Goal: Transaction & Acquisition: Download file/media

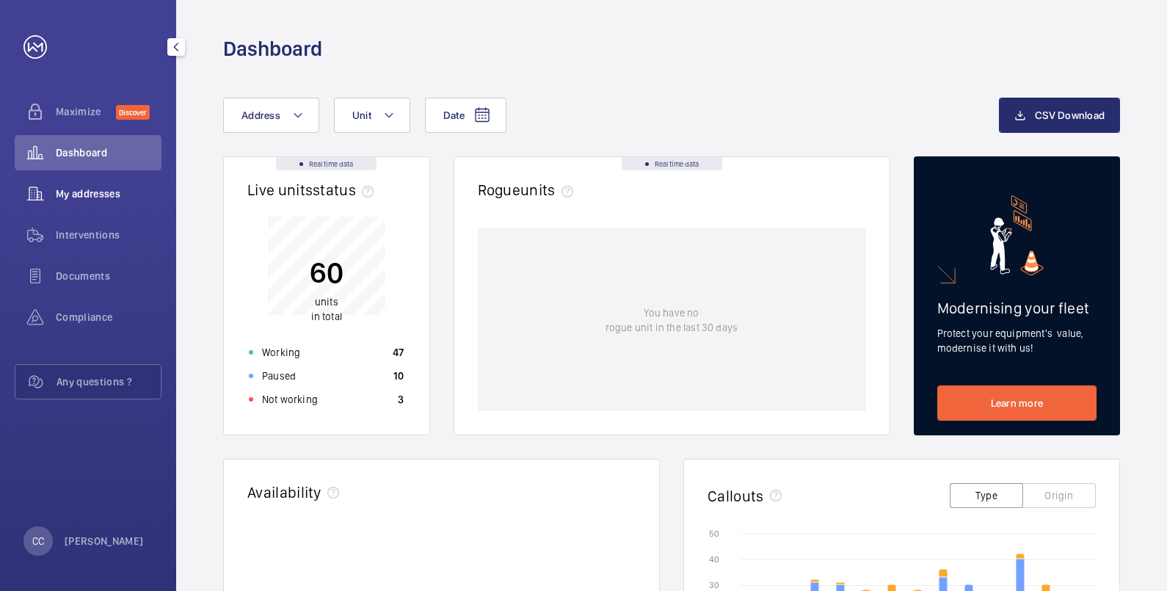
click at [101, 186] on span "My addresses" at bounding box center [109, 193] width 106 height 15
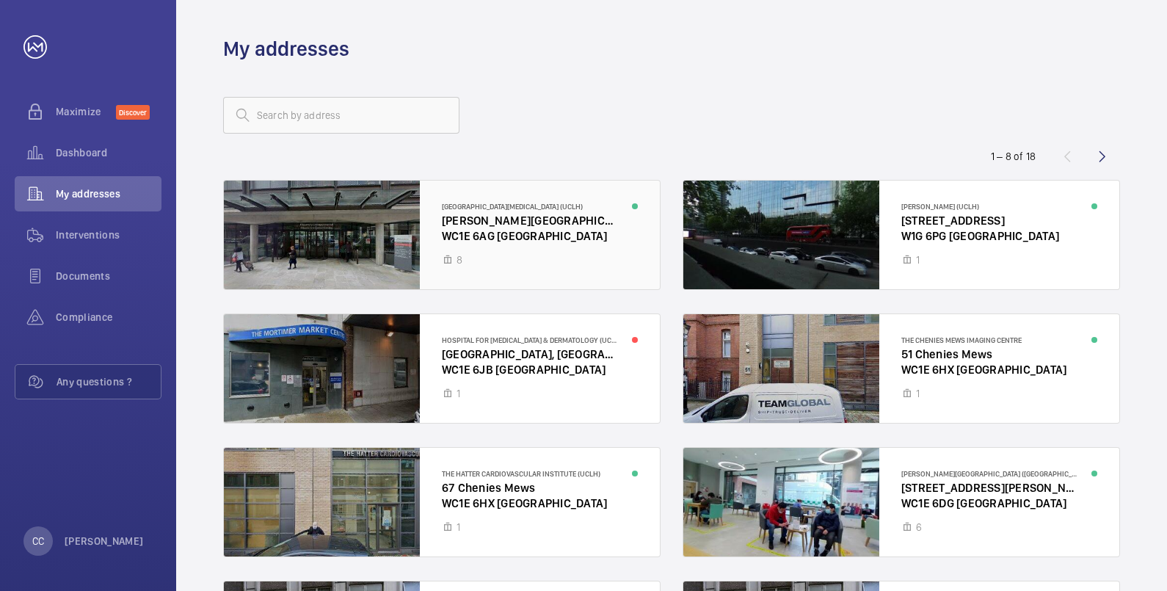
click at [495, 224] on div at bounding box center [442, 235] width 436 height 109
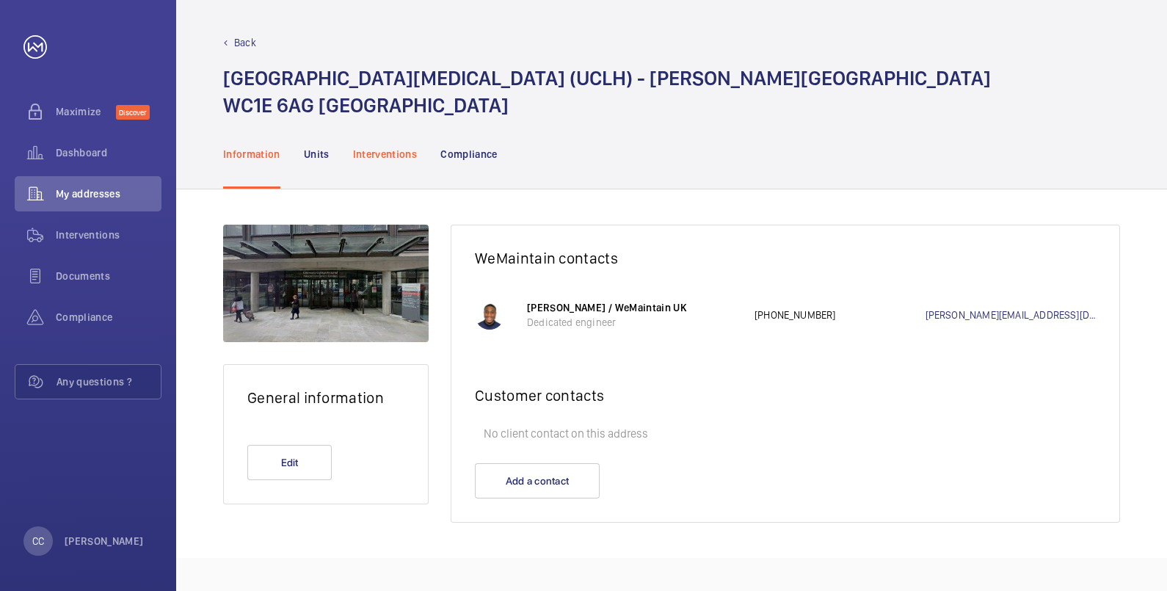
click at [358, 150] on p "Interventions" at bounding box center [385, 154] width 65 height 15
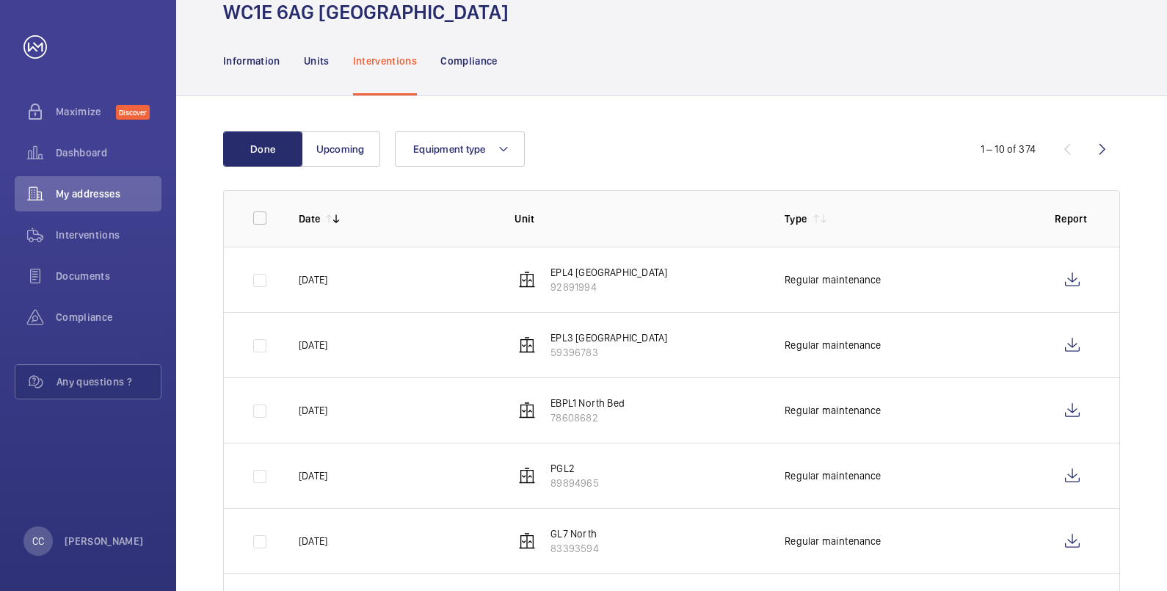
scroll to position [275, 0]
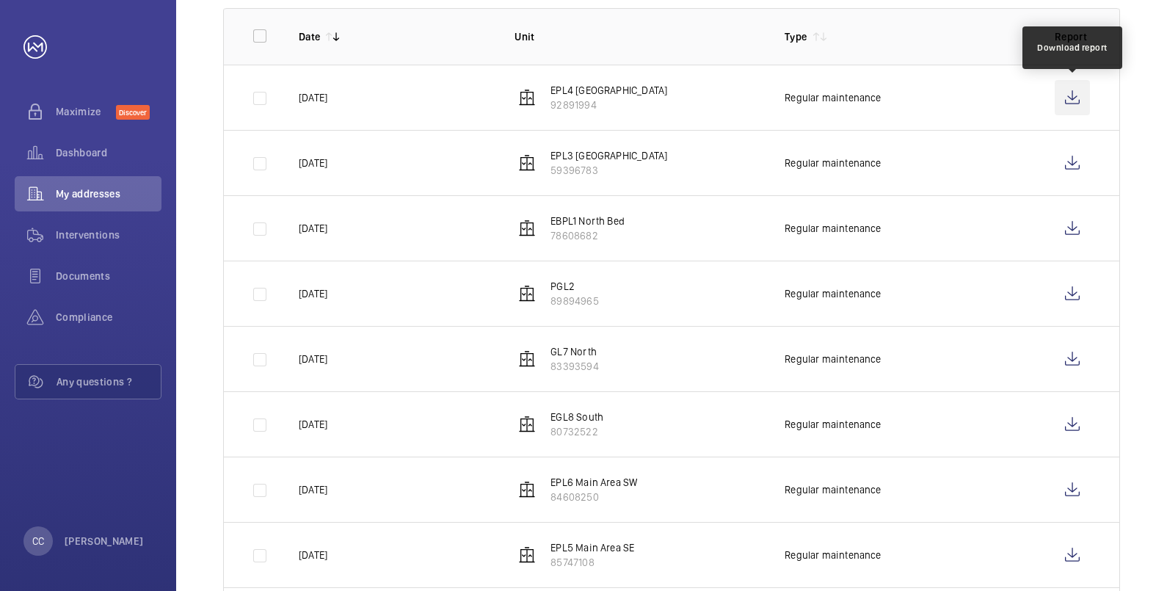
click at [1078, 96] on wm-front-icon-button at bounding box center [1071, 97] width 35 height 35
